Goal: Navigation & Orientation: Find specific page/section

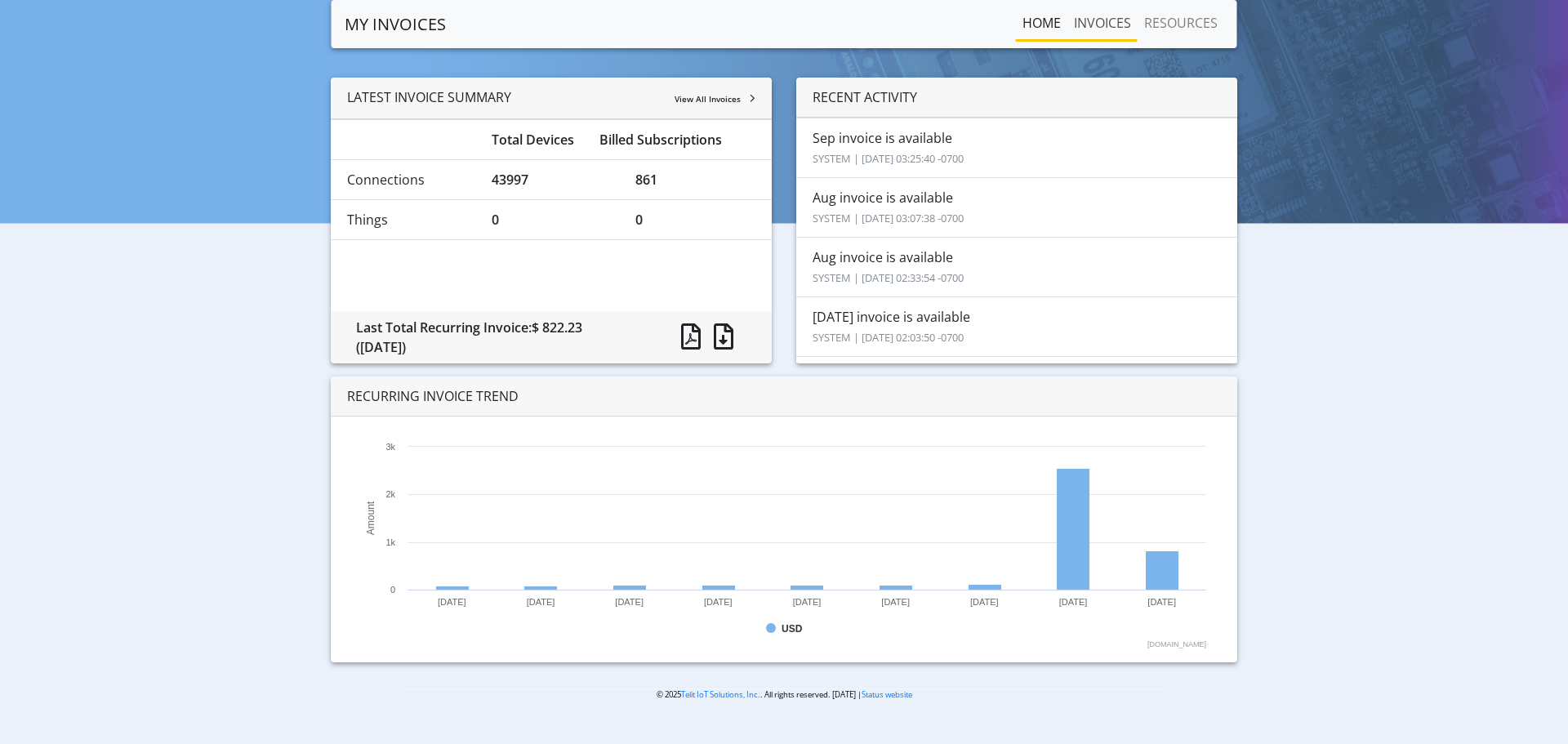
click at [1096, 23] on link "INVOICES" at bounding box center [1102, 22] width 71 height 32
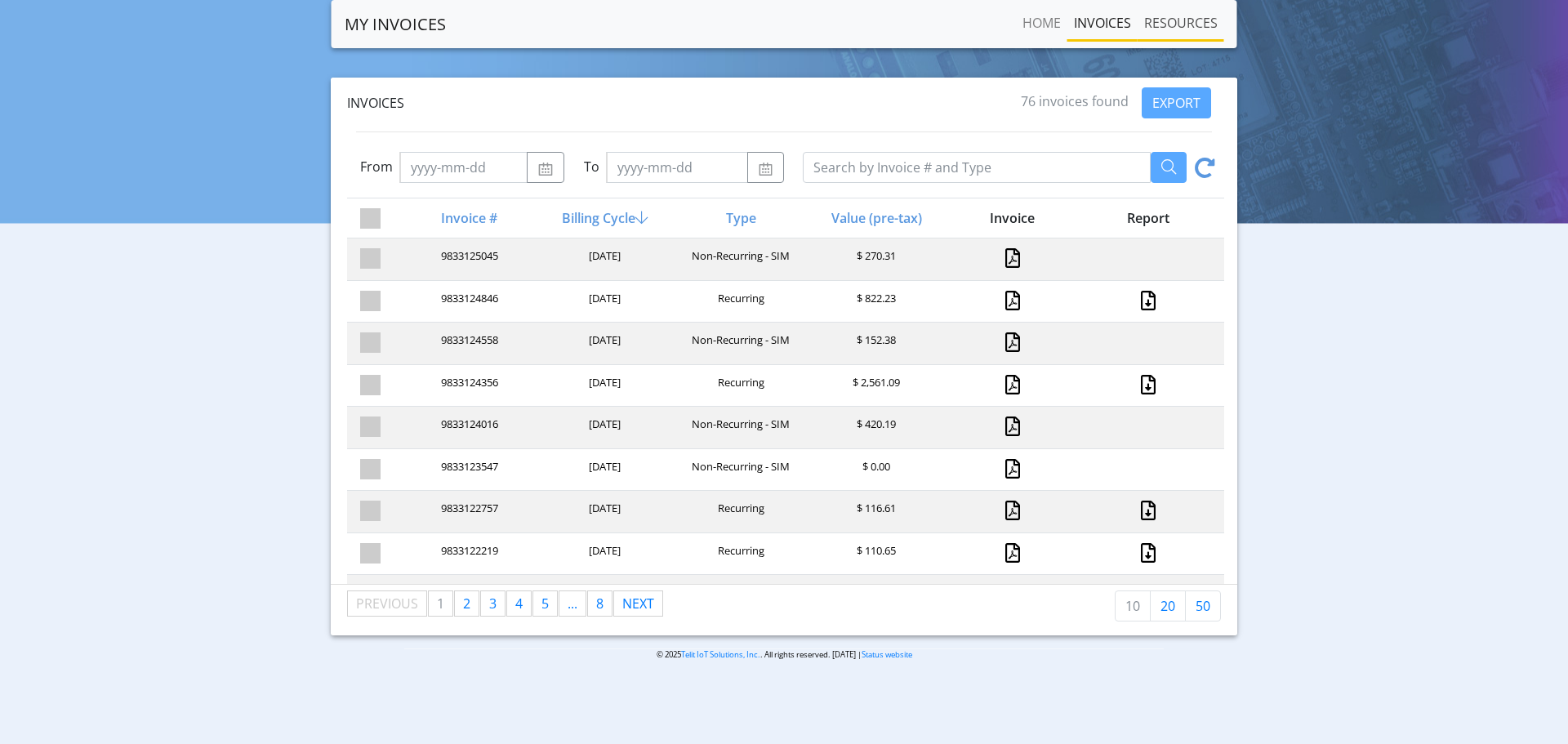
click at [1158, 23] on link "RESOURCES" at bounding box center [1181, 22] width 86 height 32
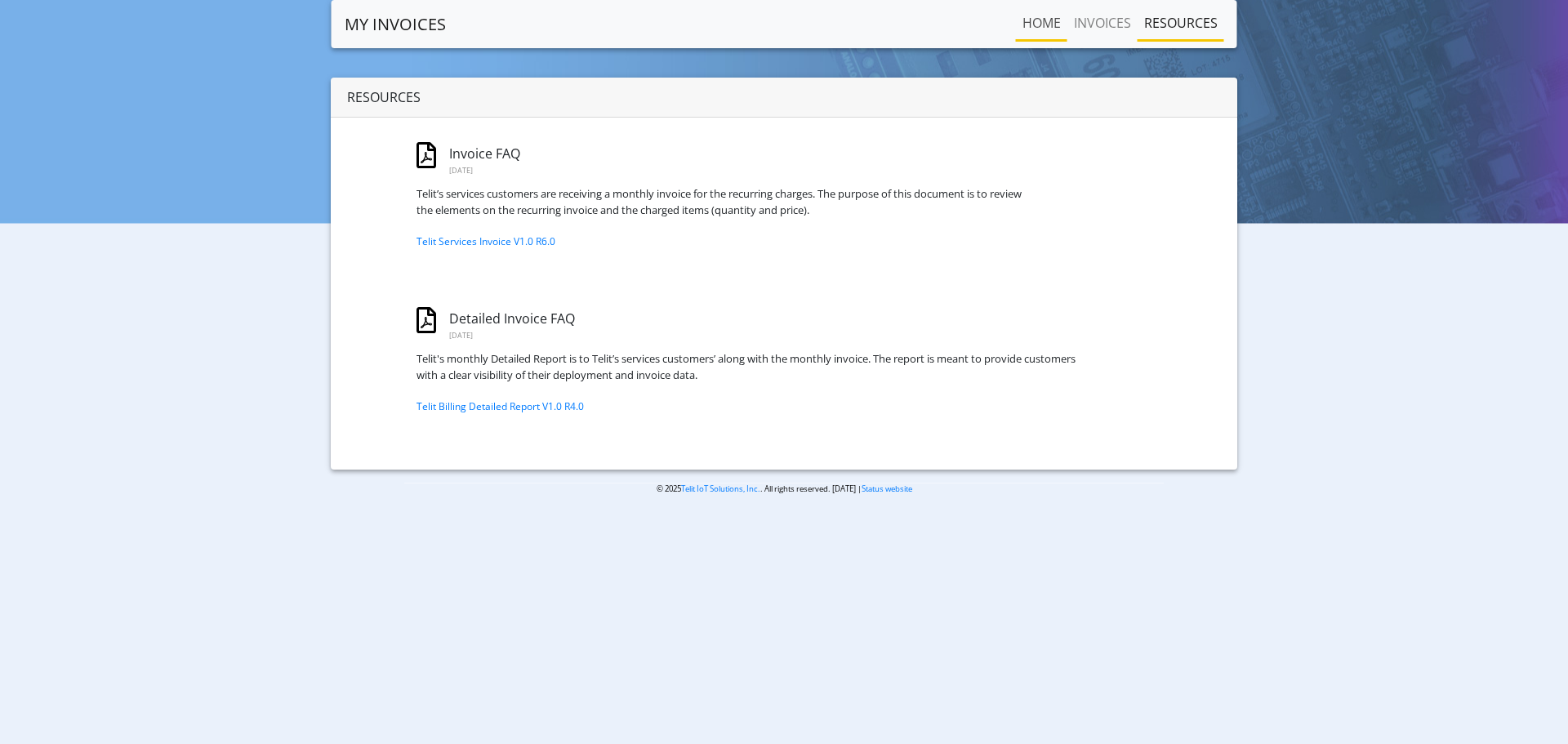
click at [1024, 18] on link "Home" at bounding box center [1041, 22] width 52 height 32
click at [1025, 22] on link "Home" at bounding box center [1041, 22] width 52 height 32
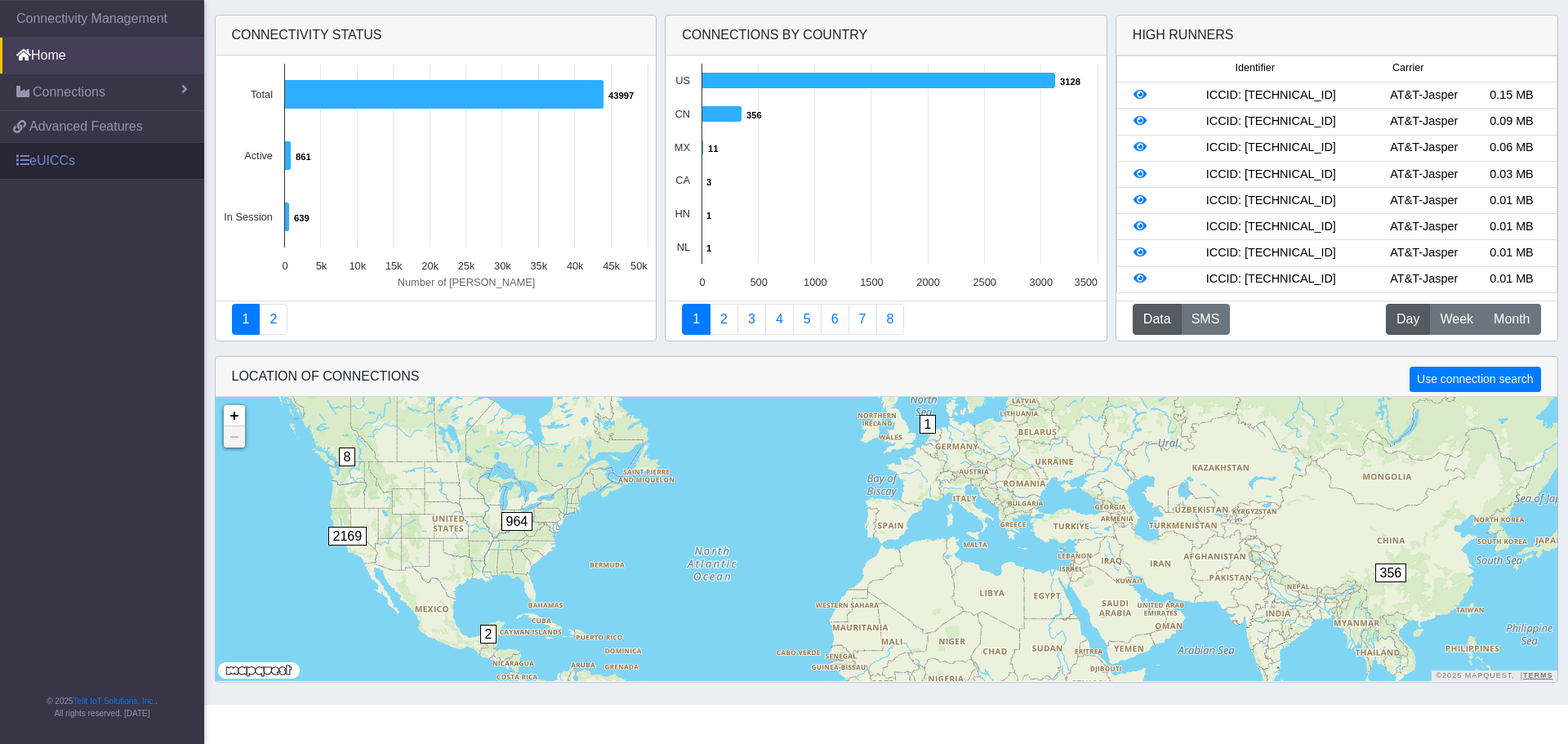
click at [44, 163] on link "eUICCs" at bounding box center [102, 160] width 204 height 36
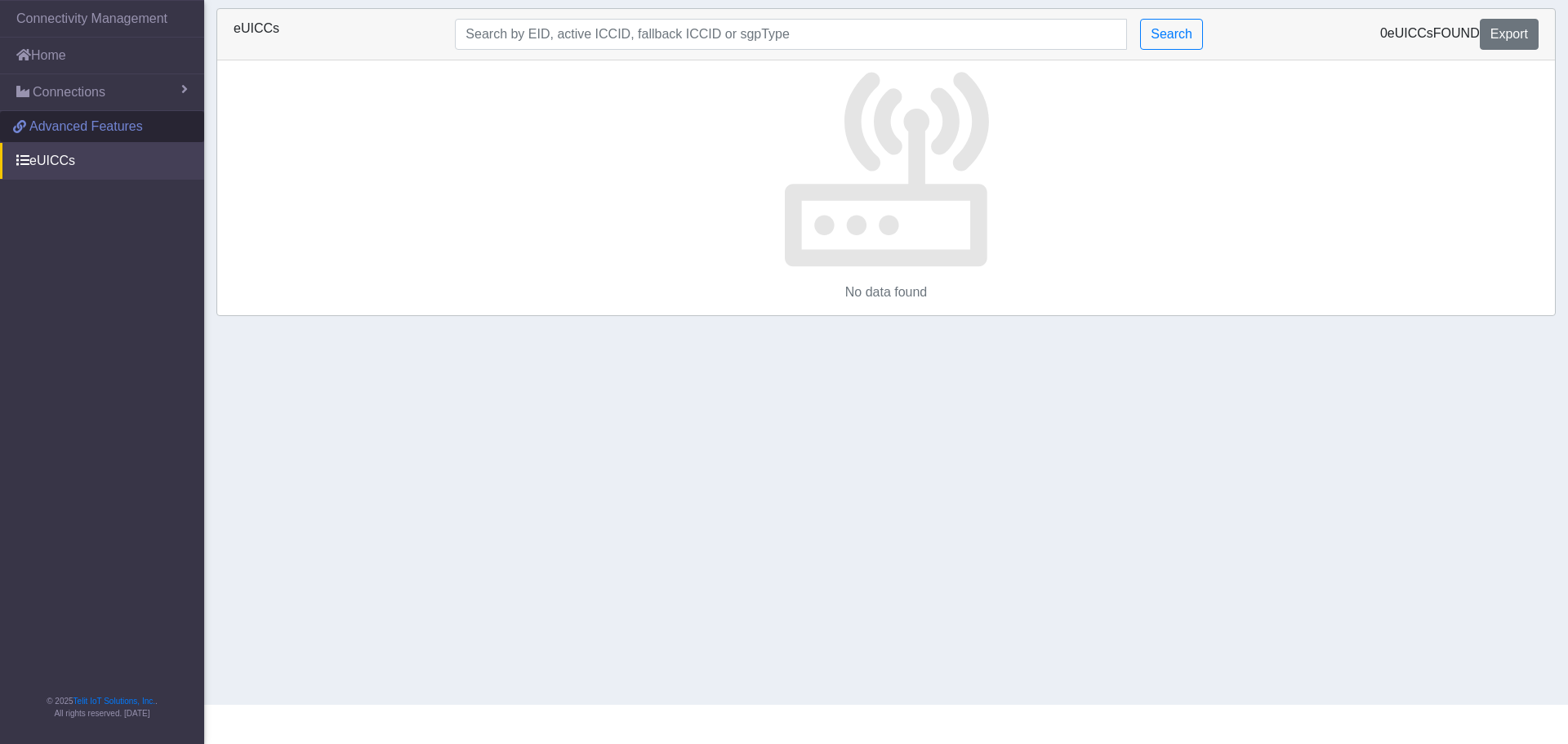
click at [53, 130] on span "Advanced Features" at bounding box center [86, 127] width 114 height 20
